Goal: Find specific page/section: Find specific page/section

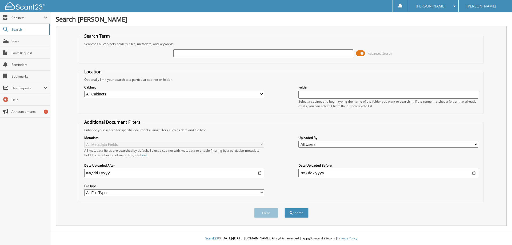
click at [188, 56] on input "text" at bounding box center [263, 53] width 180 height 8
type input "115964"
click at [84, 91] on select "All Cabinets PARTS REBATES SERVICE RO Needs Filing" at bounding box center [174, 94] width 180 height 7
select select "23501"
click option "SERVICE RO" at bounding box center [0, 0] width 0 height 0
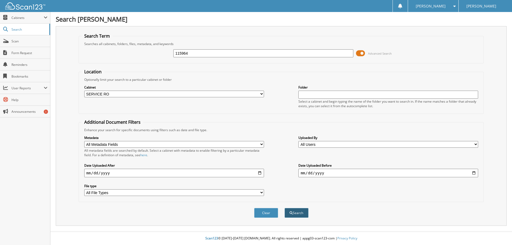
click at [297, 218] on button "Search" at bounding box center [297, 213] width 24 height 10
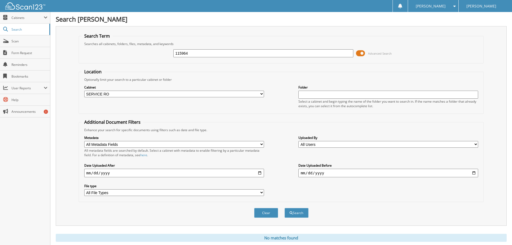
scroll to position [24, 0]
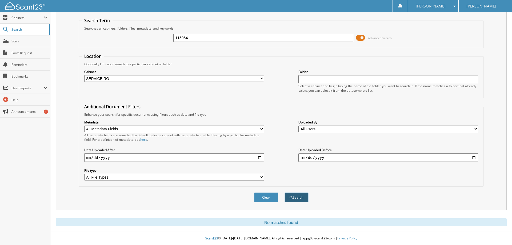
click at [298, 196] on button "Search" at bounding box center [297, 198] width 24 height 10
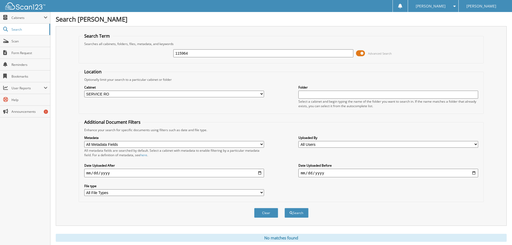
scroll to position [24, 0]
